Goal: Navigation & Orientation: Find specific page/section

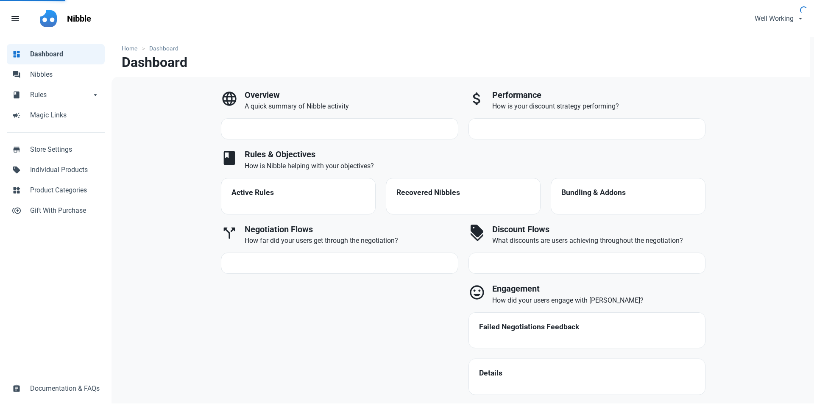
select select "7d"
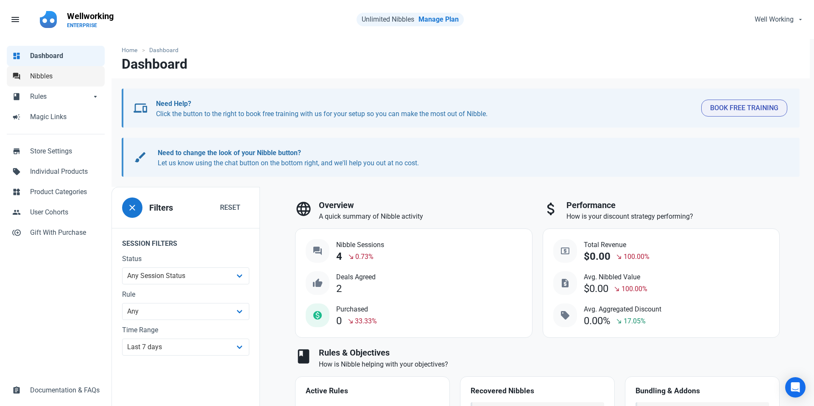
click at [48, 77] on span "Nibbles" at bounding box center [65, 76] width 70 height 10
